Goal: Information Seeking & Learning: Learn about a topic

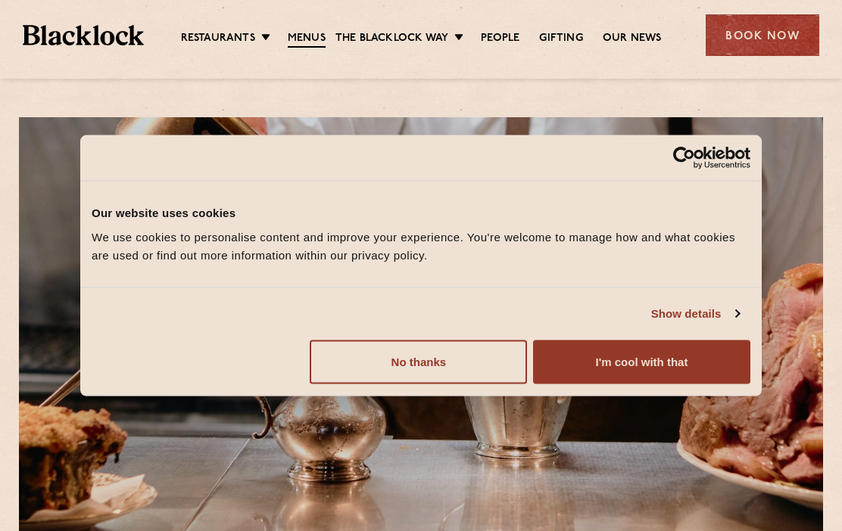
click at [644, 364] on button "I'm cool with that" at bounding box center [641, 362] width 217 height 44
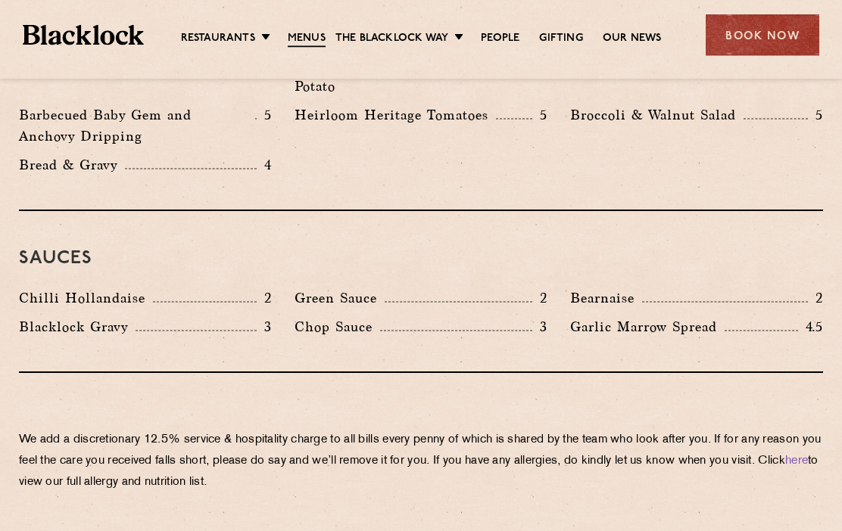
scroll to position [2442, 0]
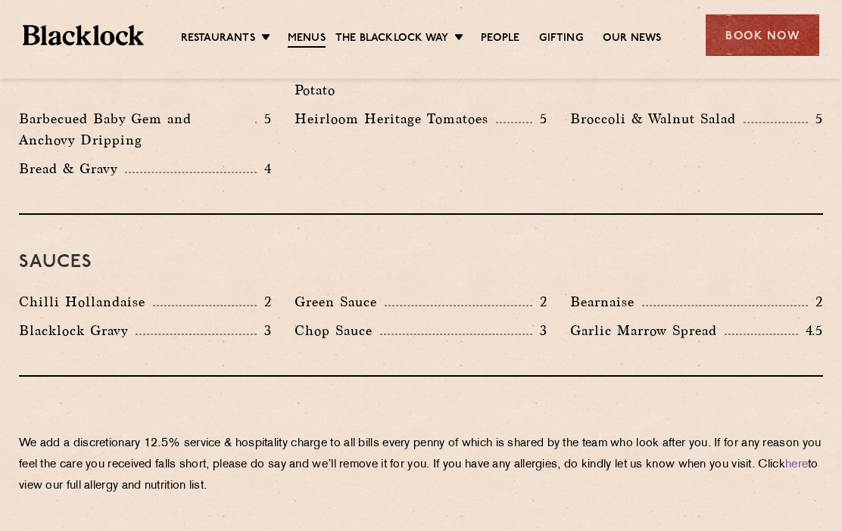
click at [312, 45] on link "Menus" at bounding box center [307, 39] width 38 height 17
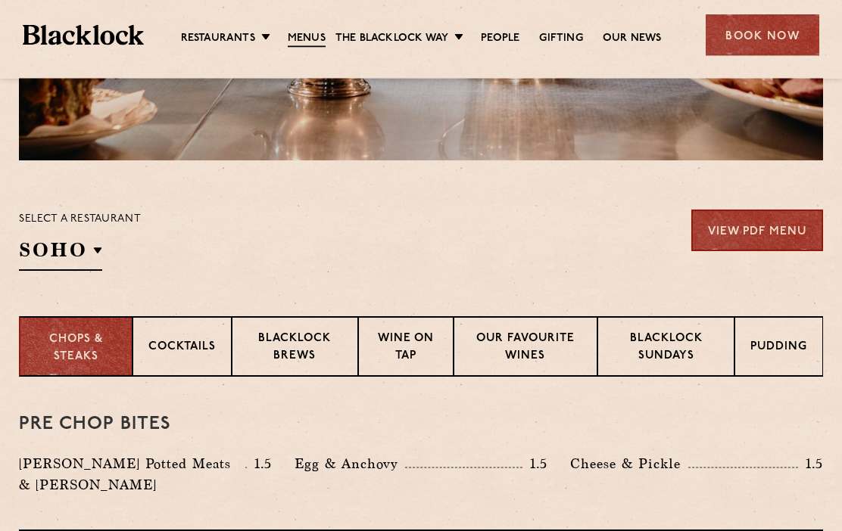
scroll to position [384, 0]
click at [677, 344] on p "Blacklock Sundays" at bounding box center [665, 349] width 105 height 36
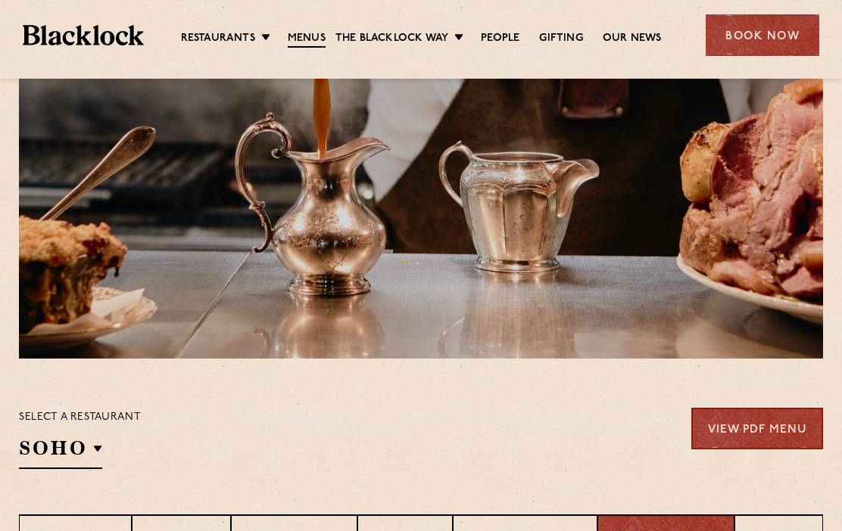
scroll to position [0, 0]
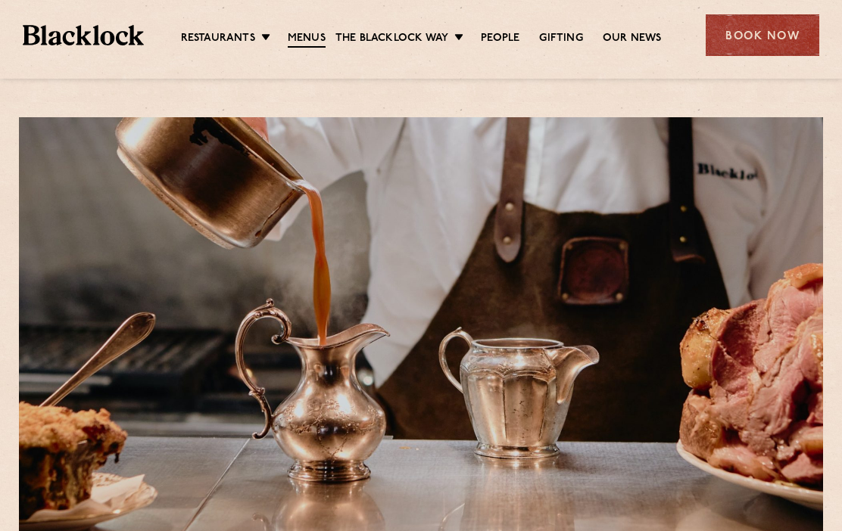
click at [639, 33] on link "Our News" at bounding box center [631, 38] width 59 height 15
